Goal: Contribute content

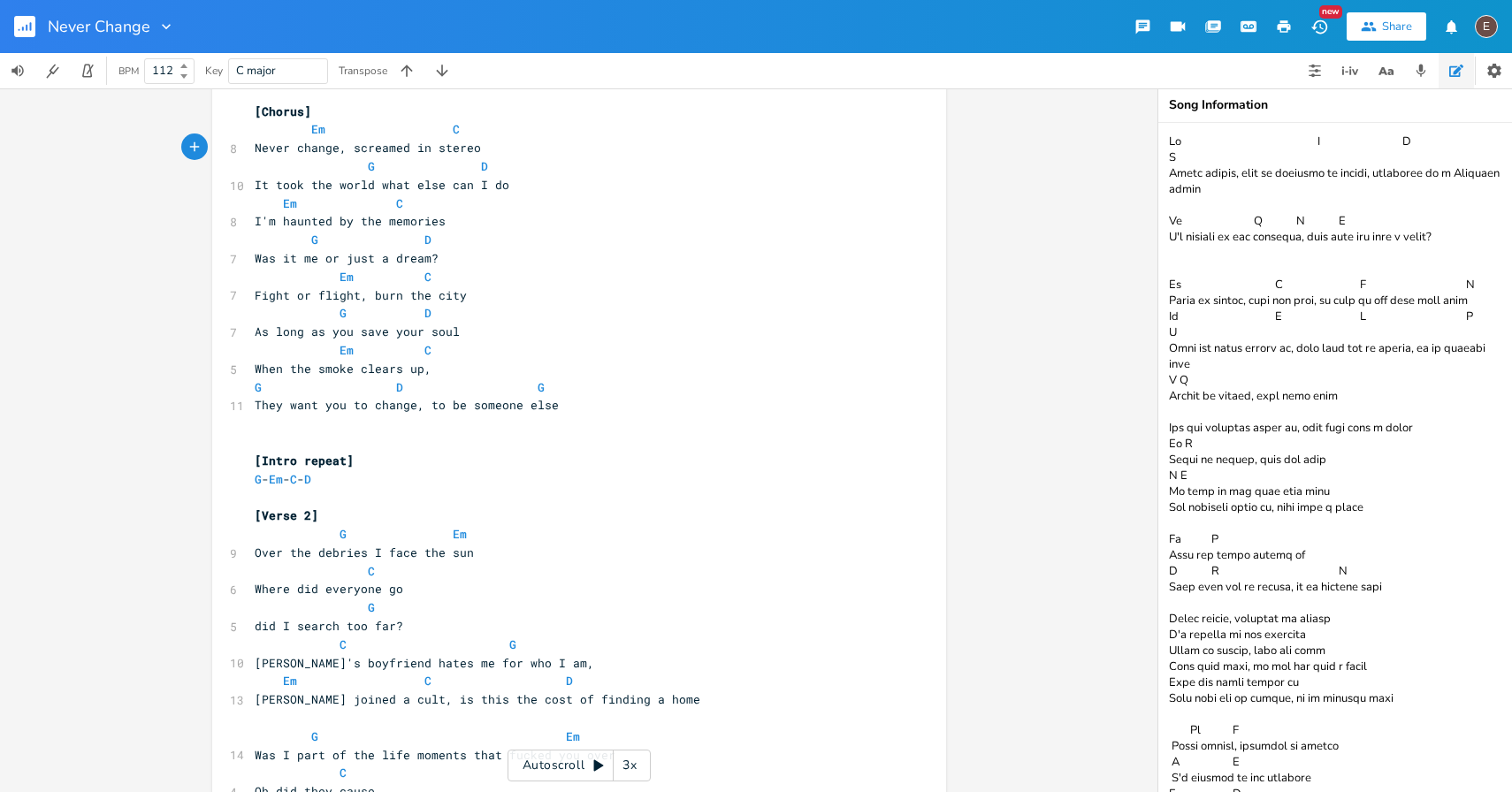
scroll to position [866, 0]
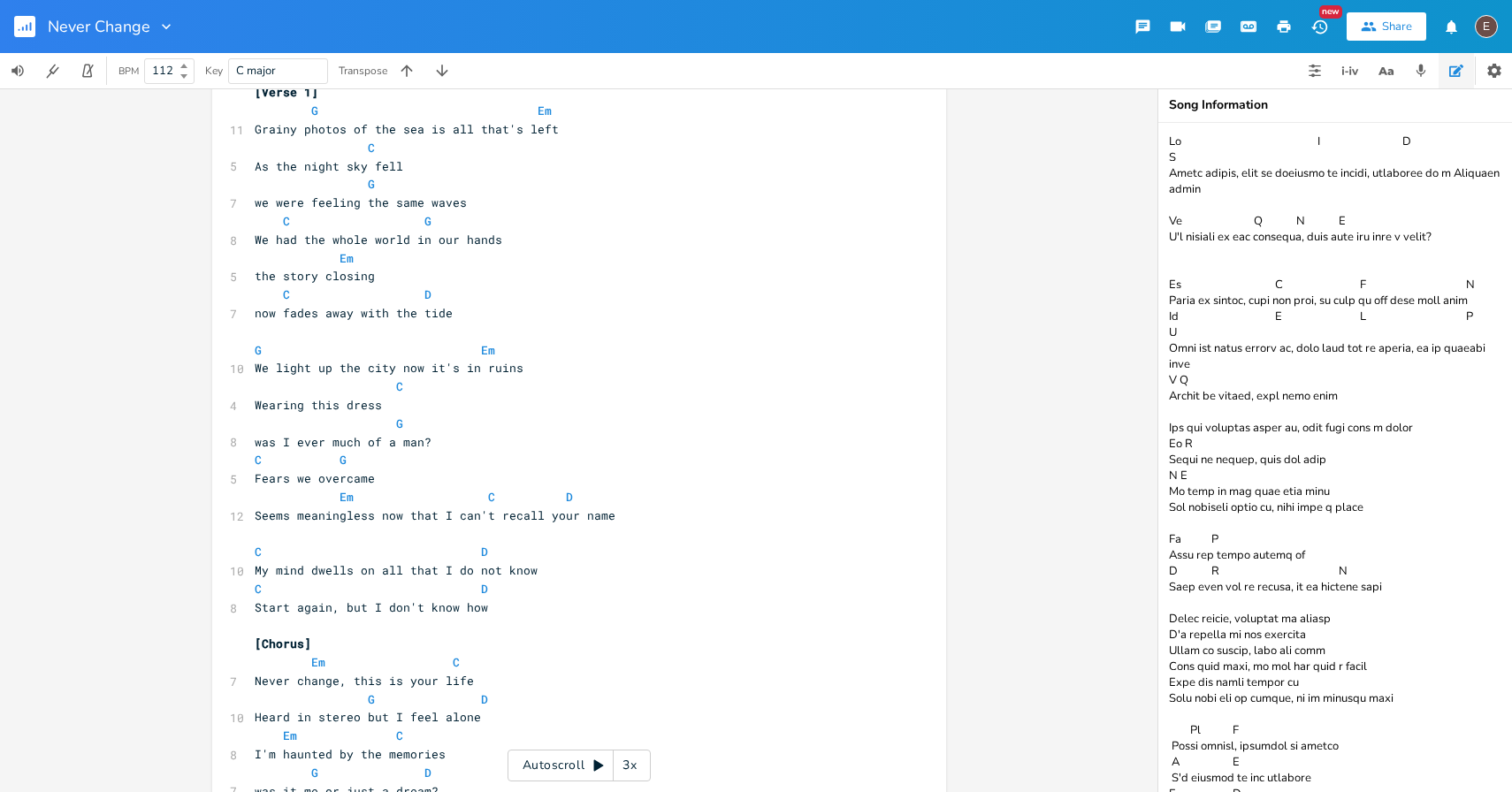
scroll to position [91, 0]
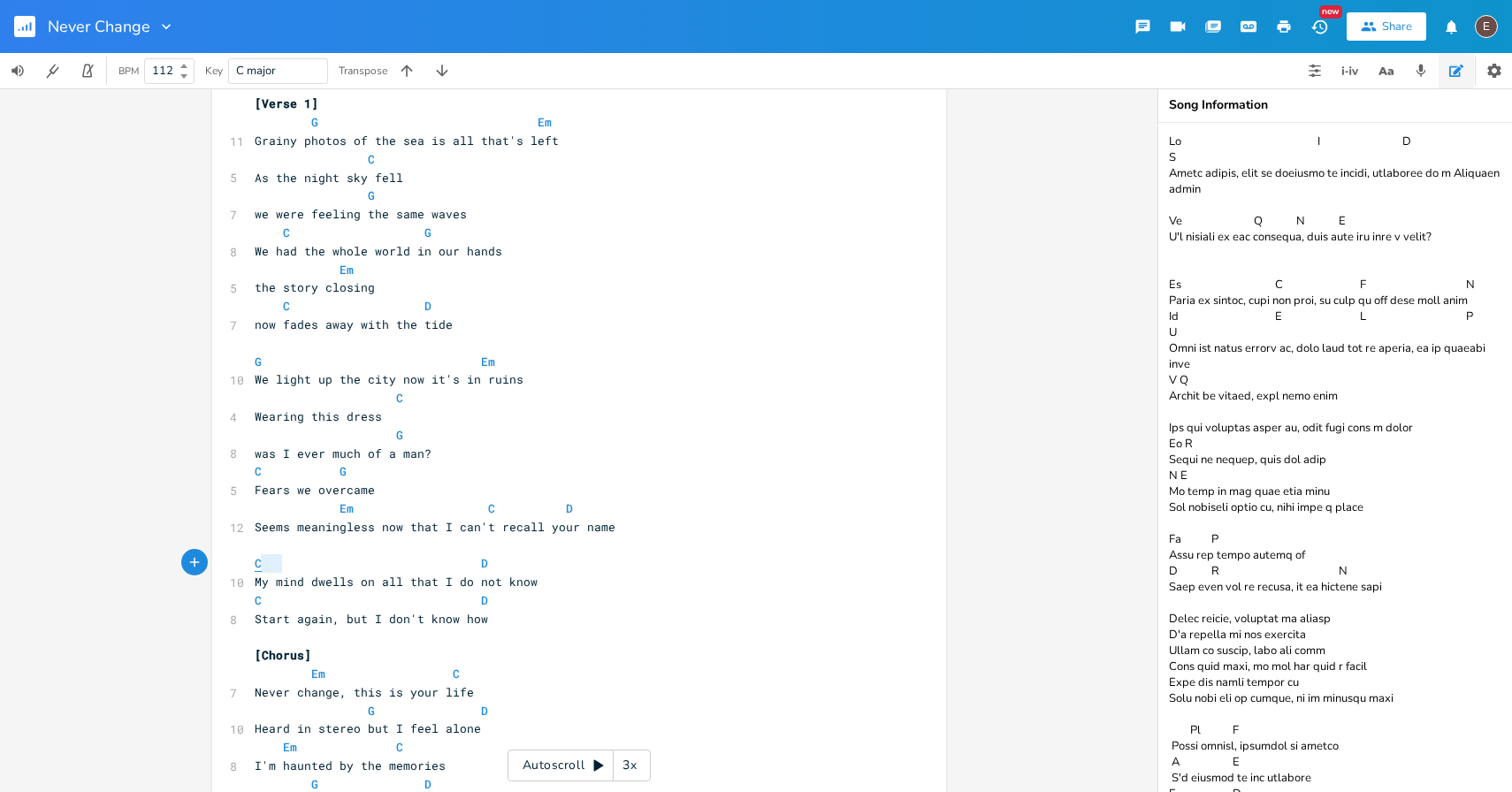
drag, startPoint x: 269, startPoint y: 564, endPoint x: 254, endPoint y: 564, distance: 15.0
click at [255, 564] on span "C D" at bounding box center [375, 563] width 240 height 16
click at [255, 564] on span "C" at bounding box center [259, 564] width 7 height 17
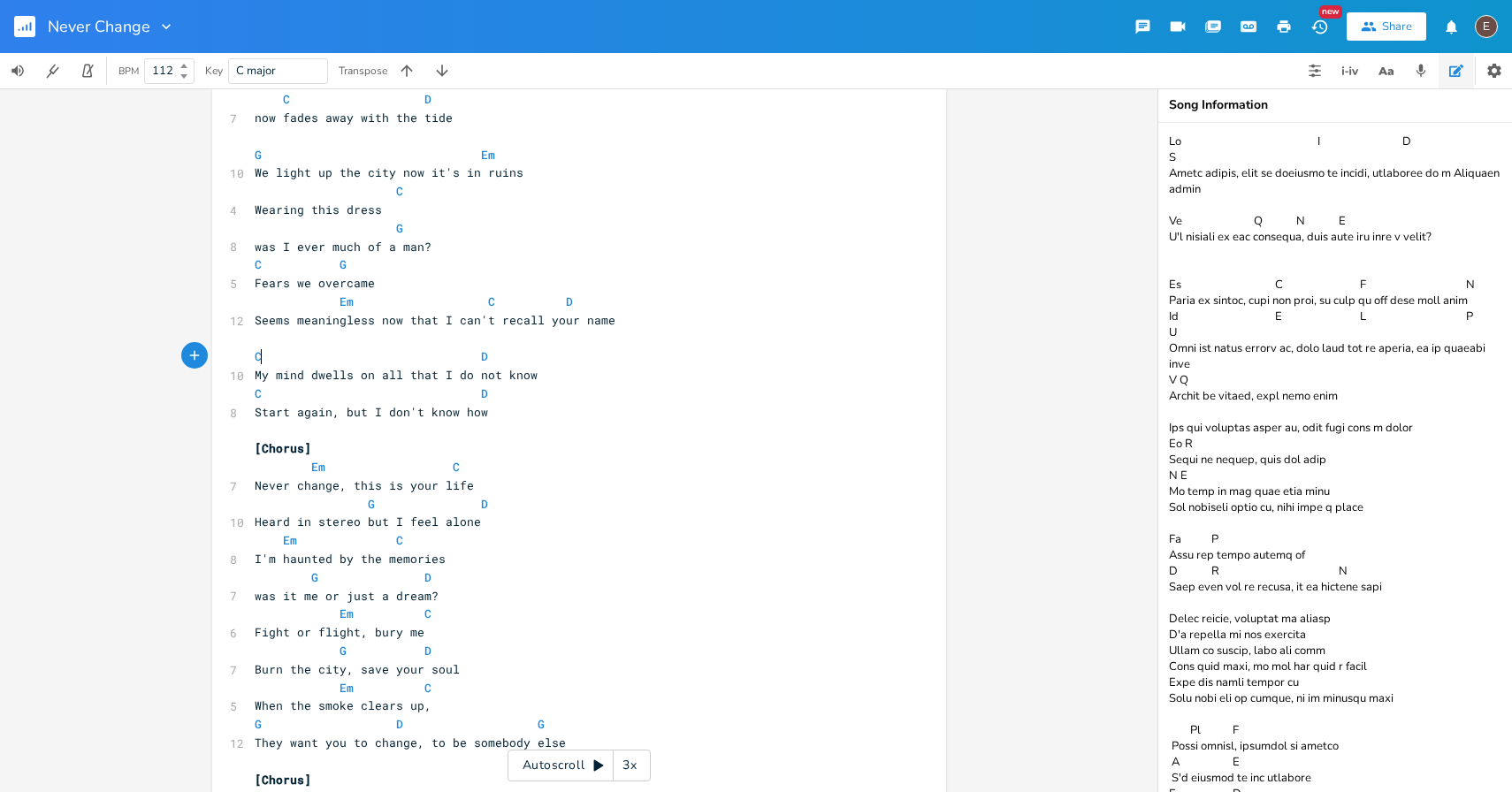
scroll to position [299, 0]
click at [487, 534] on pre "Em C" at bounding box center [570, 540] width 638 height 19
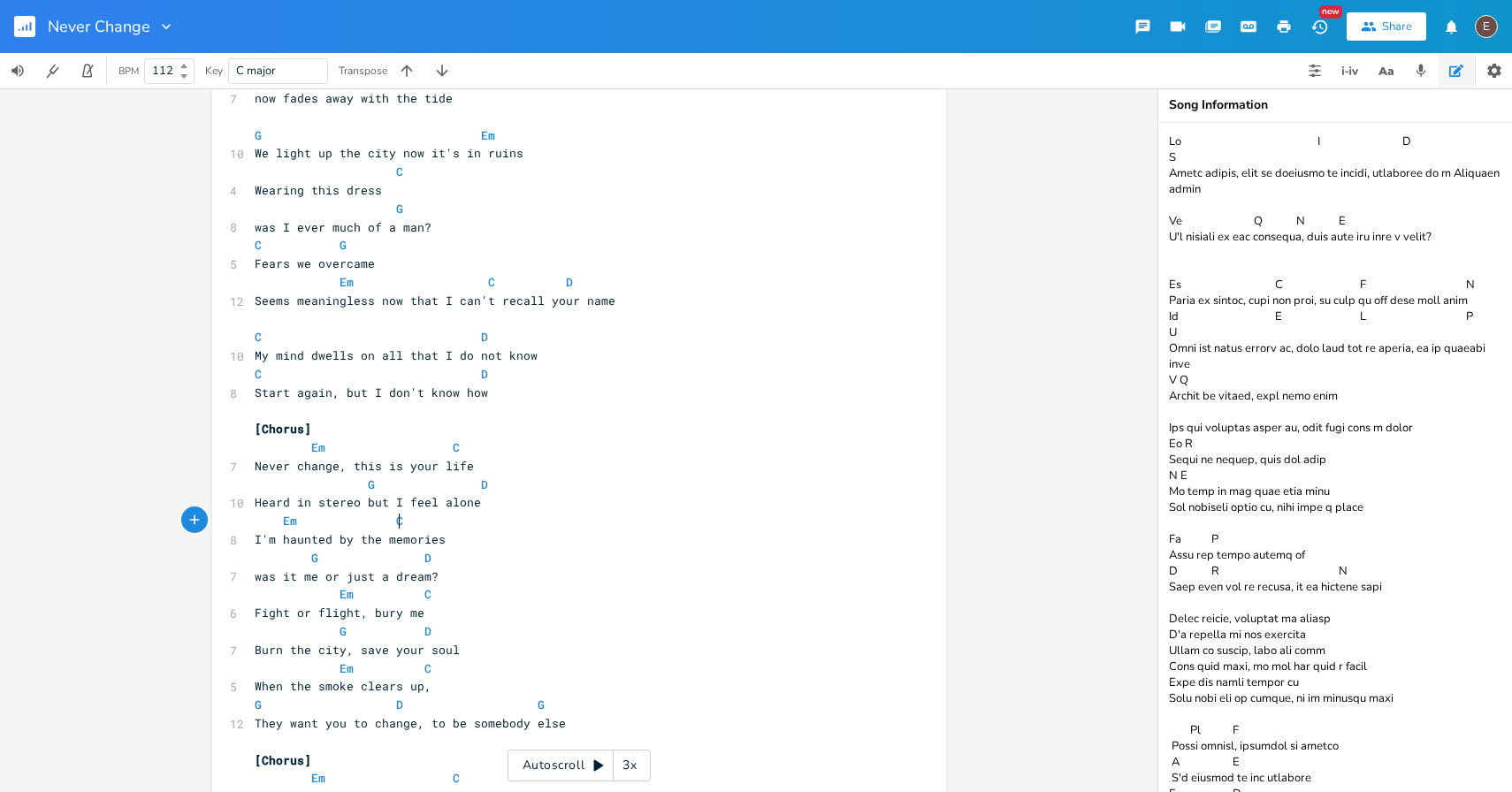
scroll to position [321, 0]
click at [484, 533] on pre "I'm haunted by the memories" at bounding box center [570, 536] width 638 height 19
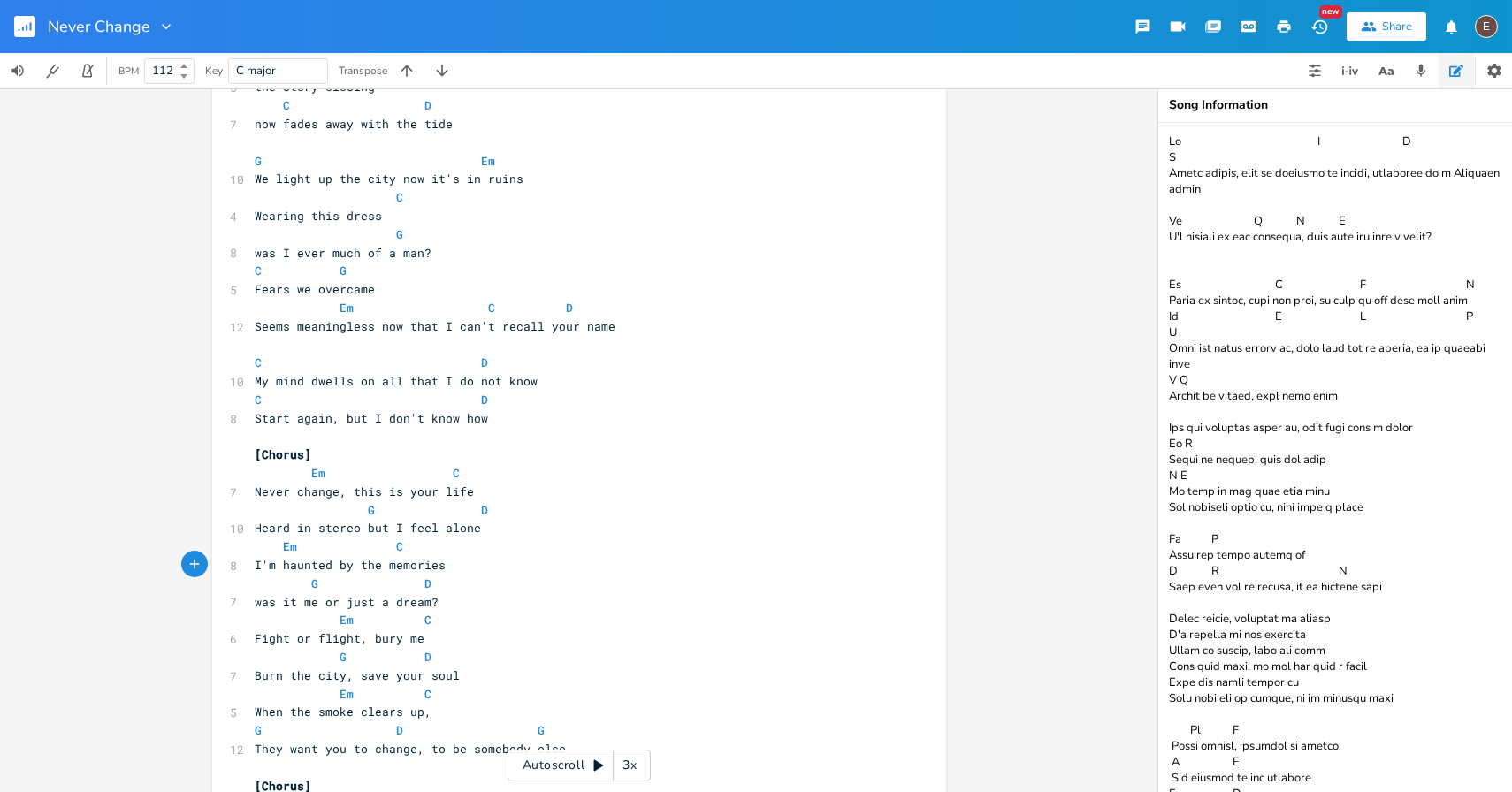
scroll to position [77, 0]
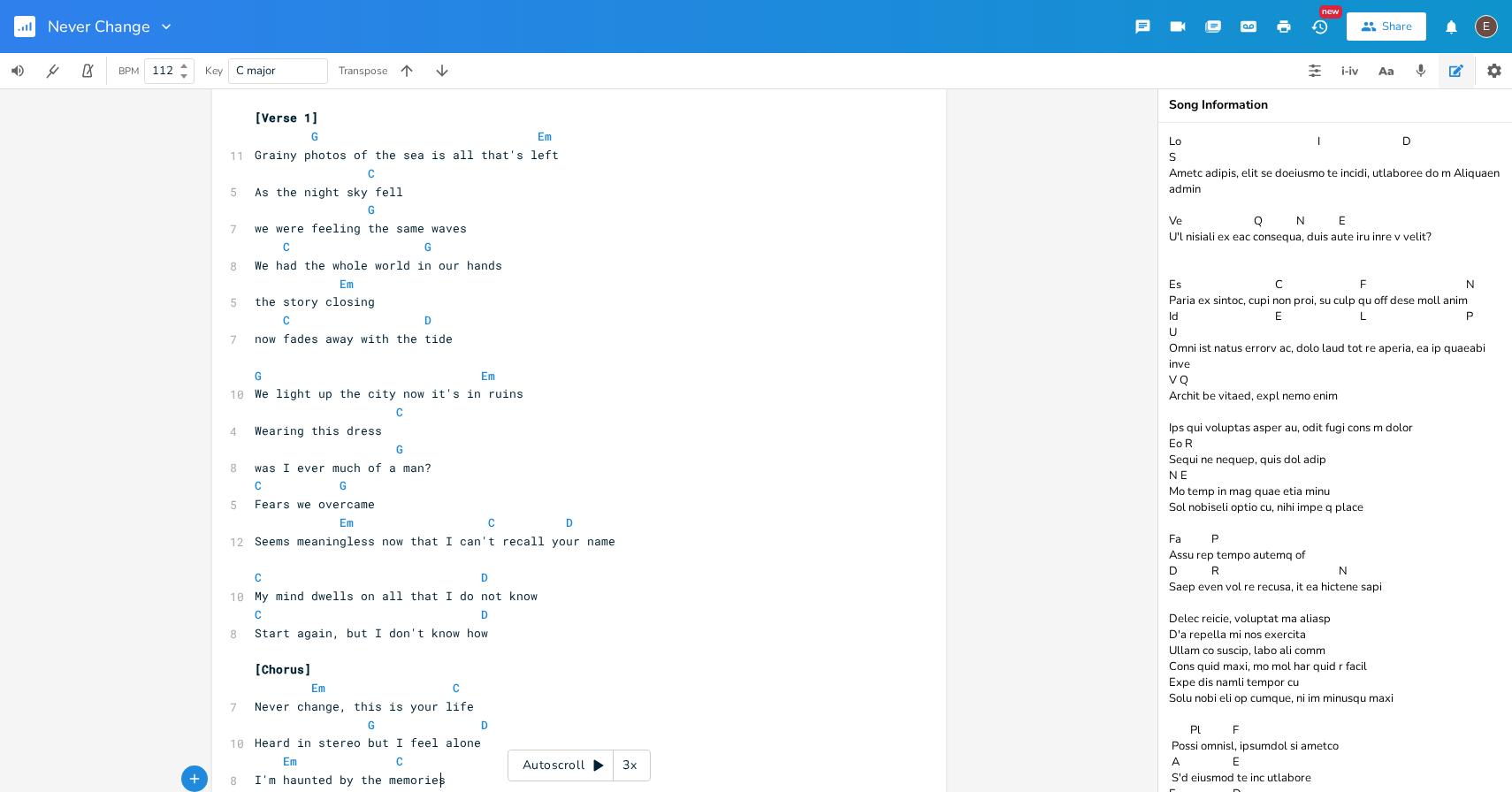
click at [294, 304] on span "the story closing" at bounding box center [314, 302] width 120 height 16
click at [381, 301] on pre "the story closing" at bounding box center [570, 302] width 638 height 19
type textarea "]"
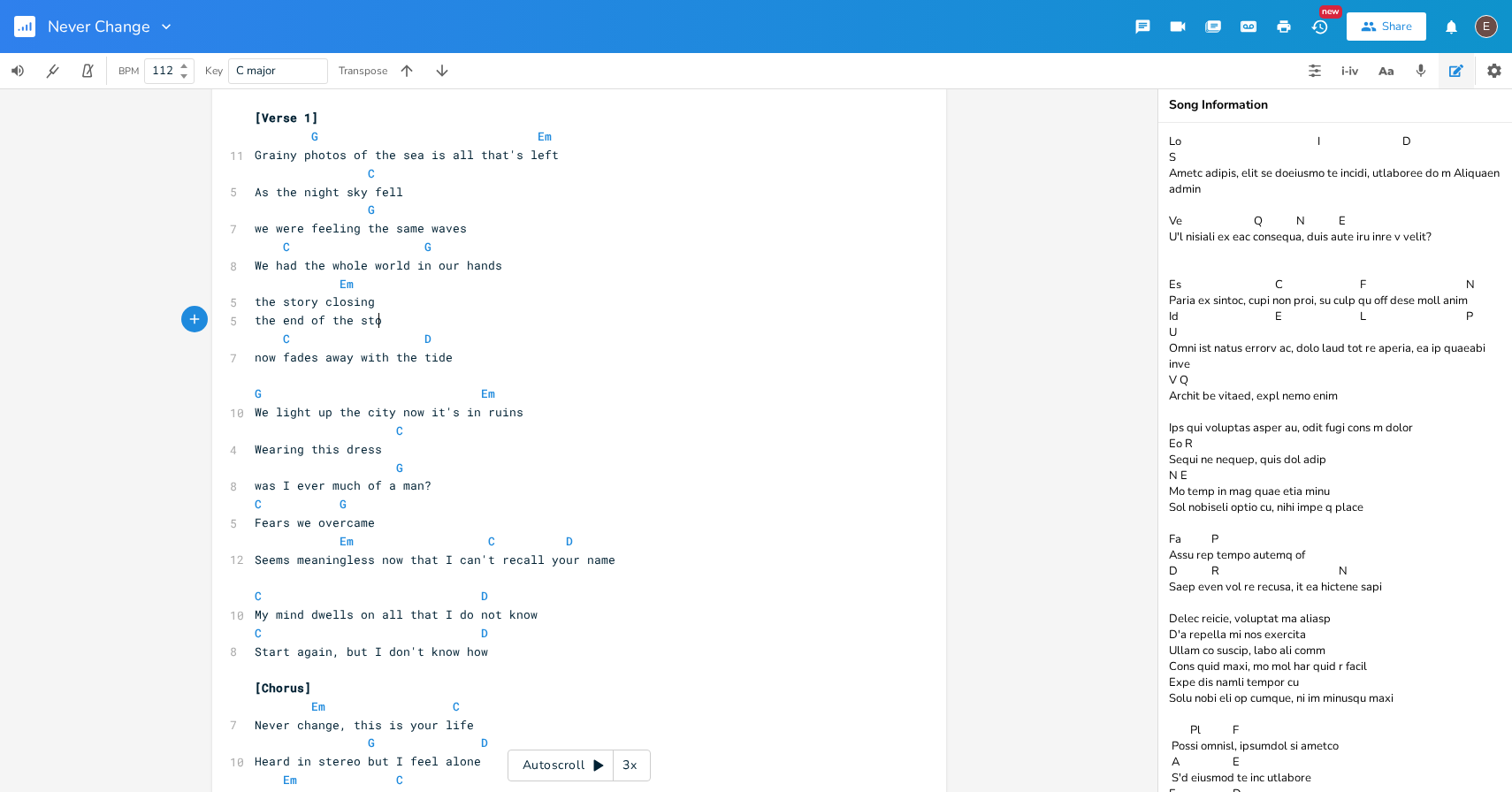
scroll to position [0, 102]
type textarea "the end of the story"
click at [299, 320] on span "the end of the story" at bounding box center [326, 319] width 141 height 16
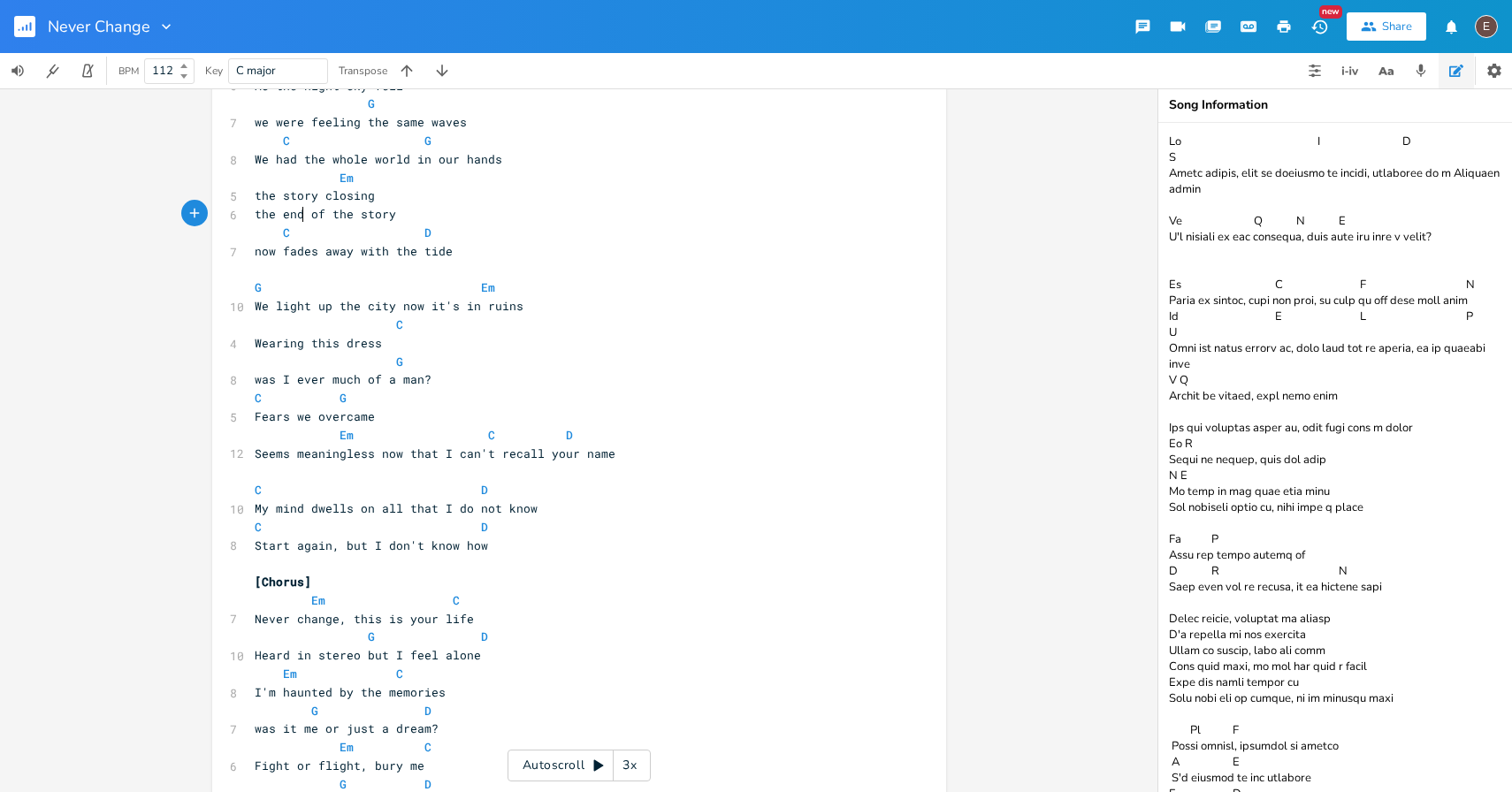
scroll to position [0, 0]
